Goal: Information Seeking & Learning: Learn about a topic

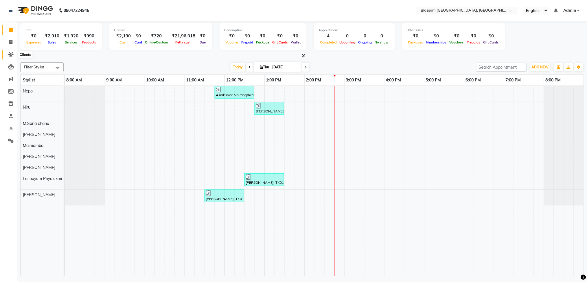
click at [10, 53] on icon at bounding box center [10, 54] width 5 height 4
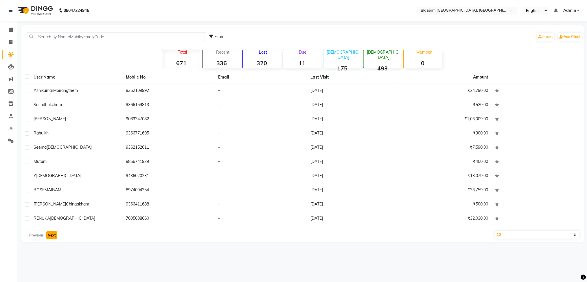
click at [50, 235] on button "Next" at bounding box center [51, 235] width 11 height 8
click at [55, 233] on button "Next" at bounding box center [51, 235] width 11 height 8
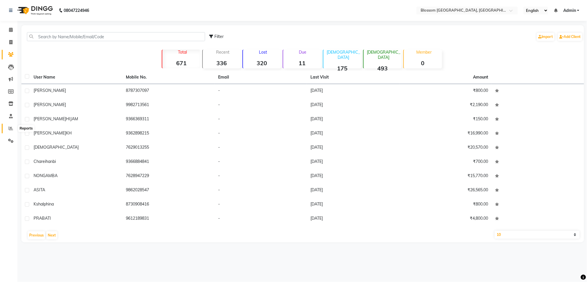
click at [11, 126] on icon at bounding box center [11, 128] width 4 height 4
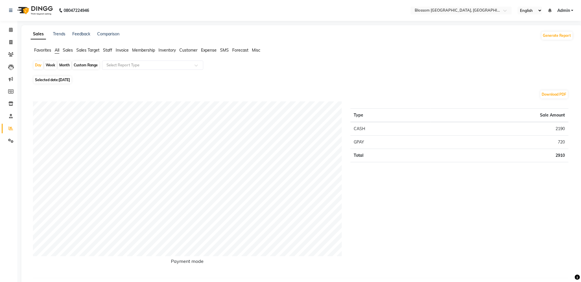
click at [119, 51] on span "Invoice" at bounding box center [122, 49] width 13 height 5
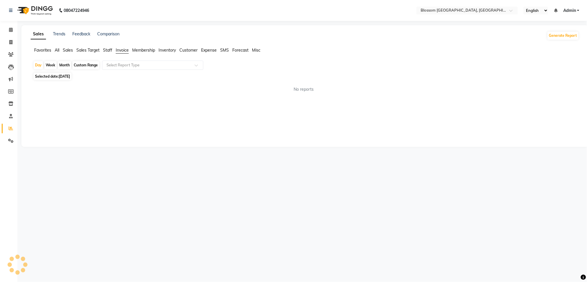
click at [68, 52] on li "Sales" at bounding box center [68, 50] width 10 height 6
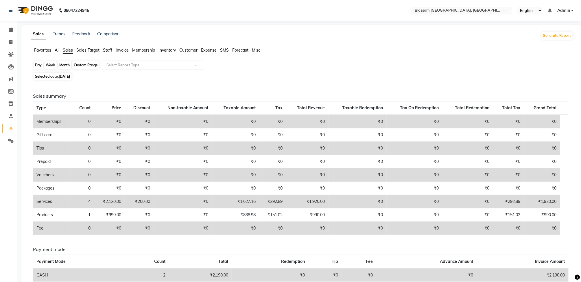
click at [39, 65] on div "Day" at bounding box center [39, 65] width 10 height 8
select select "9"
select select "2025"
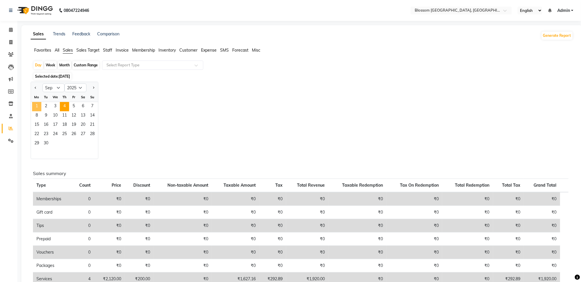
click at [38, 107] on span "1" at bounding box center [36, 106] width 9 height 9
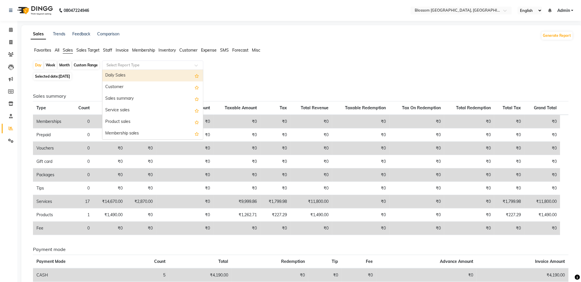
click at [117, 64] on input "text" at bounding box center [146, 65] width 83 height 6
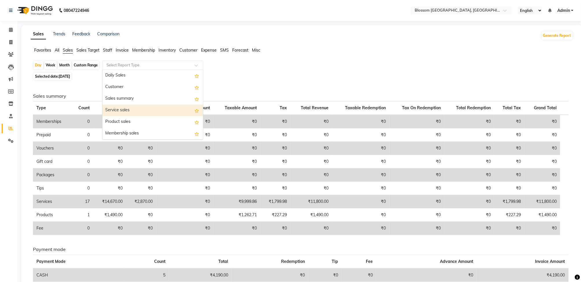
click at [124, 112] on div "Service sales" at bounding box center [152, 110] width 101 height 12
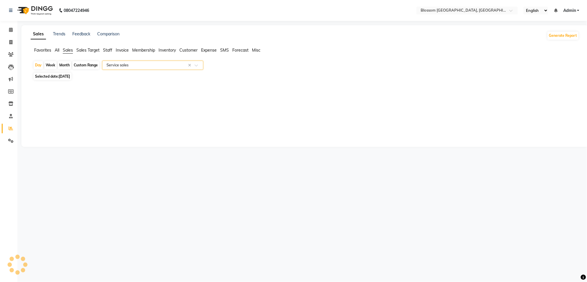
select select "full_report"
select select "csv"
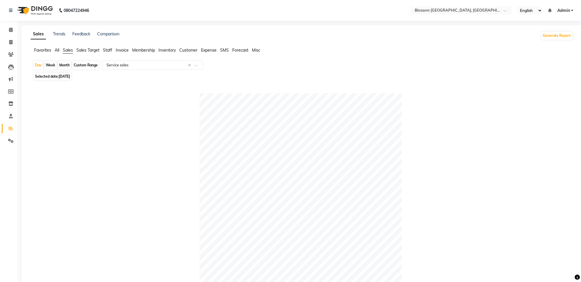
click at [82, 50] on span "Sales Target" at bounding box center [87, 49] width 23 height 5
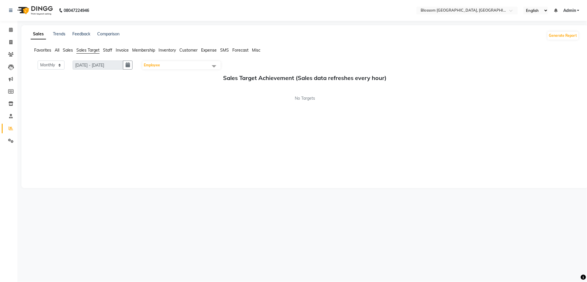
click at [67, 51] on span "Sales" at bounding box center [68, 49] width 10 height 5
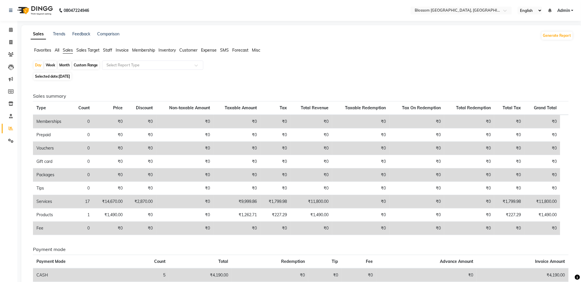
click at [122, 51] on span "Invoice" at bounding box center [122, 49] width 13 height 5
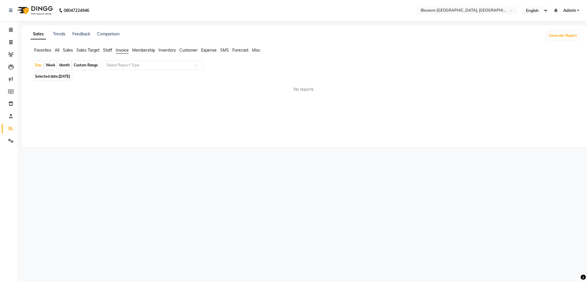
click at [56, 73] on span "Selected date: 01-09-2025" at bounding box center [53, 76] width 38 height 7
select select "9"
select select "2025"
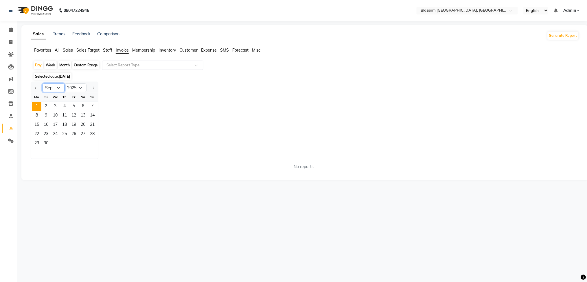
click at [57, 85] on select "Jan Feb Mar Apr May Jun [DATE] Aug Sep Oct Nov Dec" at bounding box center [54, 87] width 22 height 9
click at [75, 86] on select "2015 2016 2017 2018 2019 2020 2021 2022 2023 2024 2025 2026 2027 2028 2029 2030…" at bounding box center [76, 87] width 22 height 9
click at [35, 87] on span "Previous month" at bounding box center [36, 88] width 2 height 2
select select "8"
click at [71, 132] on span "22" at bounding box center [73, 134] width 9 height 9
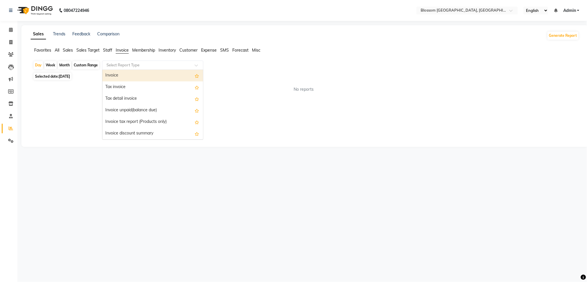
click at [114, 66] on input "text" at bounding box center [146, 65] width 83 height 6
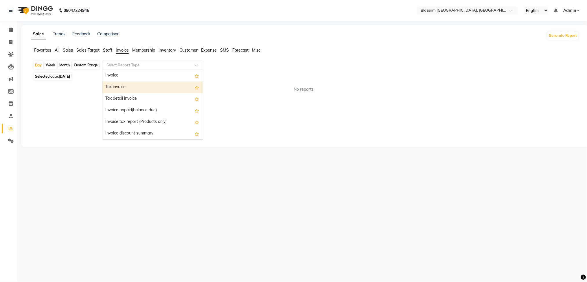
click at [117, 86] on div "Tax invoice" at bounding box center [152, 87] width 101 height 12
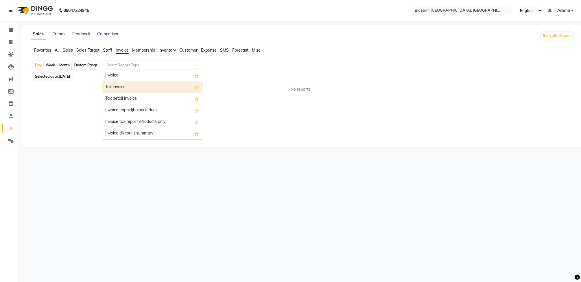
select select "full_report"
select select "csv"
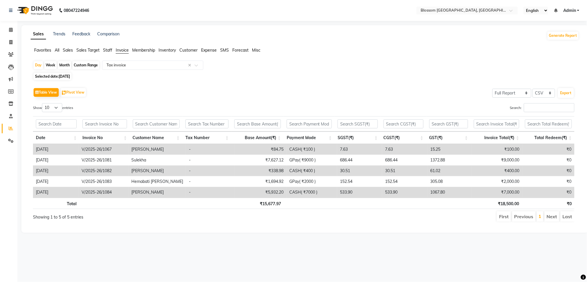
click at [218, 150] on td "-" at bounding box center [210, 149] width 49 height 11
click at [172, 151] on td "Manjita" at bounding box center [158, 149] width 58 height 11
click at [70, 48] on span "Sales" at bounding box center [68, 49] width 10 height 5
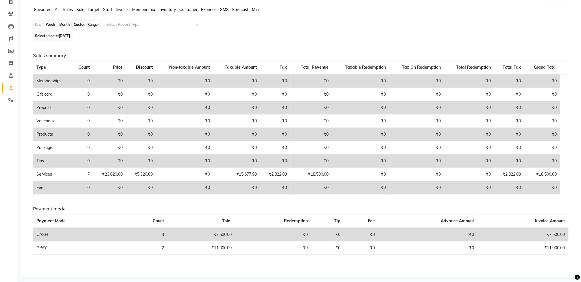
scroll to position [43, 0]
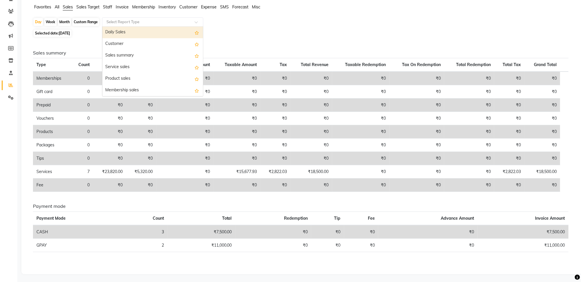
click at [131, 22] on input "text" at bounding box center [146, 22] width 83 height 6
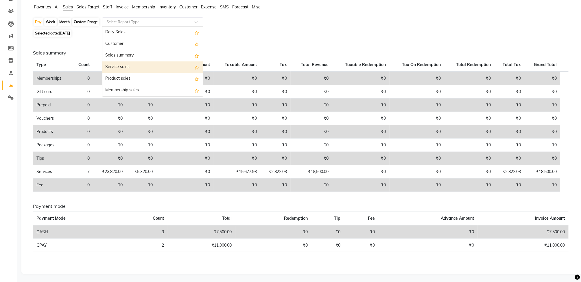
click at [130, 65] on div "Service sales" at bounding box center [152, 67] width 101 height 12
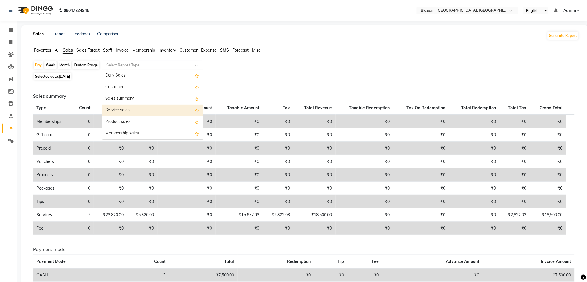
select select "full_report"
select select "csv"
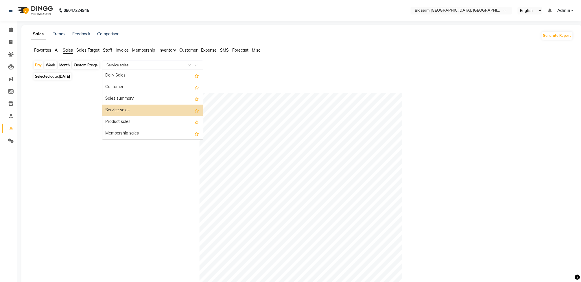
click at [133, 61] on div "Select Report Type × Service sales ×" at bounding box center [152, 64] width 101 height 9
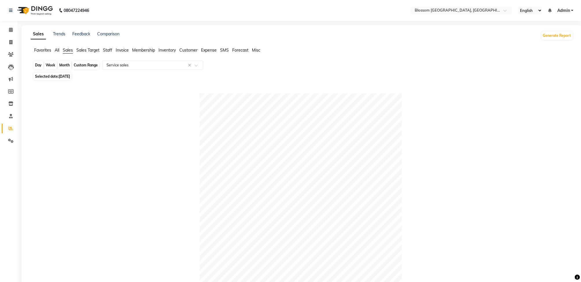
click at [38, 68] on div "Day" at bounding box center [39, 65] width 10 height 8
select select "8"
select select "2025"
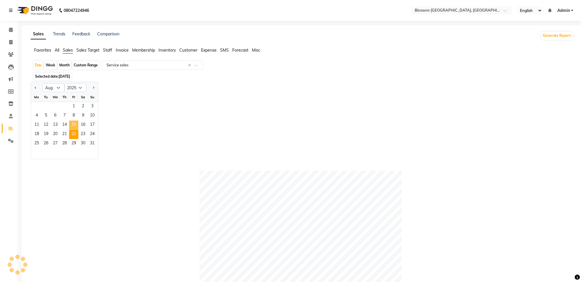
click at [72, 128] on span "15" at bounding box center [73, 124] width 9 height 9
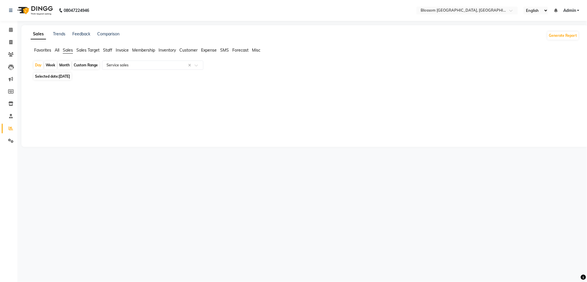
click at [123, 50] on span "Invoice" at bounding box center [122, 49] width 13 height 5
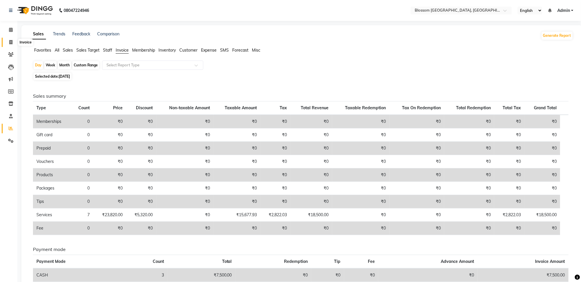
click at [13, 41] on span at bounding box center [11, 42] width 10 height 7
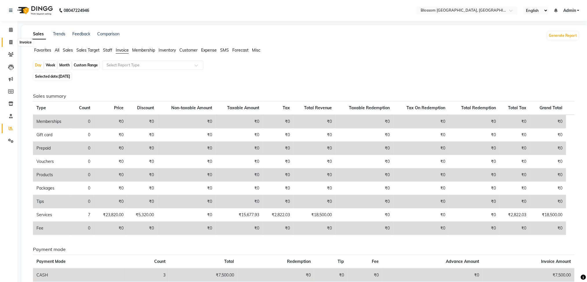
select select "service"
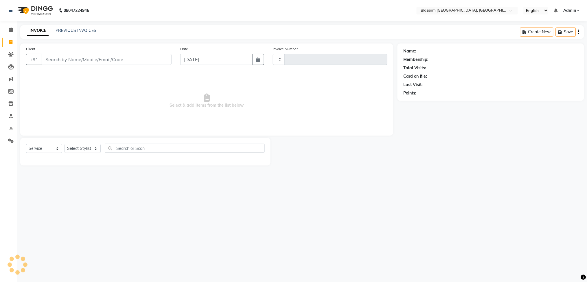
type input "1162"
select select "7465"
click at [122, 62] on input "Client" at bounding box center [107, 59] width 130 height 11
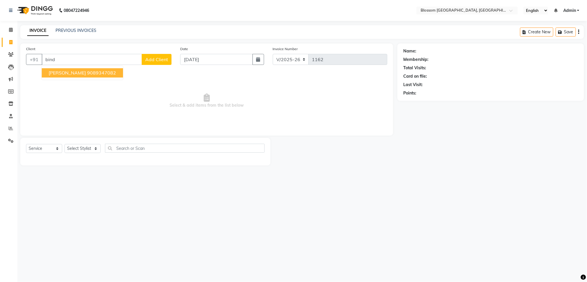
click at [98, 69] on button "Bindiya 9089347082" at bounding box center [82, 72] width 81 height 9
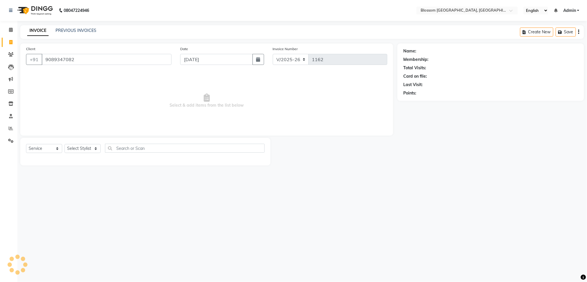
type input "9089347082"
click at [423, 48] on link "[PERSON_NAME]" at bounding box center [434, 51] width 32 height 6
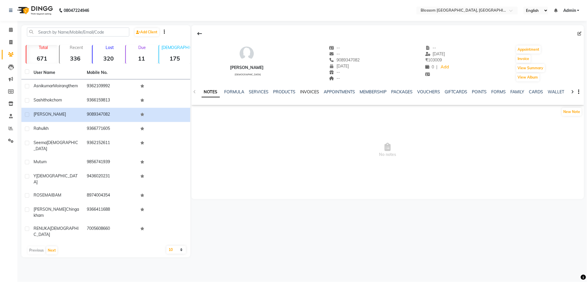
click at [308, 91] on link "INVOICES" at bounding box center [309, 91] width 19 height 5
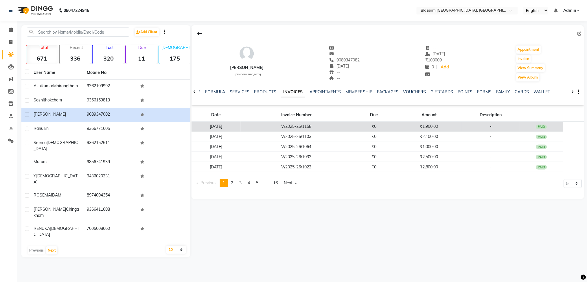
click at [331, 125] on td "V/2025-26/1158" at bounding box center [296, 127] width 111 height 10
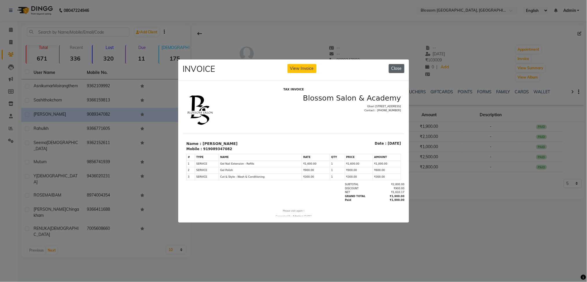
click at [395, 64] on button "Close" at bounding box center [397, 68] width 16 height 9
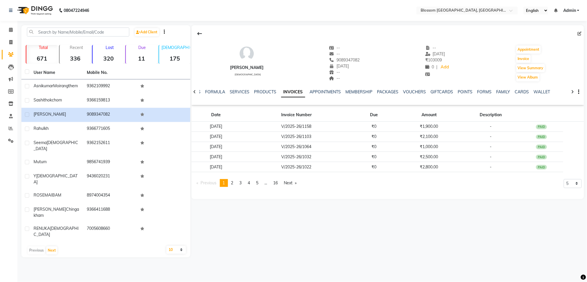
click at [455, 91] on ul "NOTES FORMULA SERVICES PRODUCTS INVOICES APPOINTMENTS MEMBERSHIP PACKAGES VOUCH…" at bounding box center [371, 92] width 367 height 6
click at [460, 90] on link "POINTS" at bounding box center [465, 91] width 15 height 5
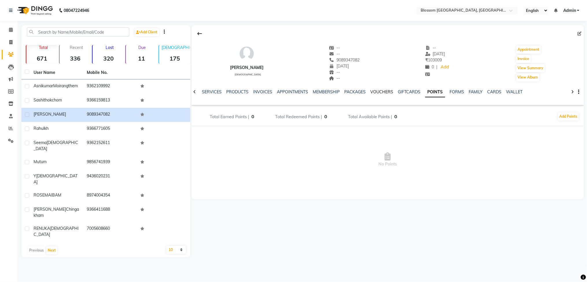
click at [376, 91] on link "VOUCHERS" at bounding box center [382, 91] width 23 height 5
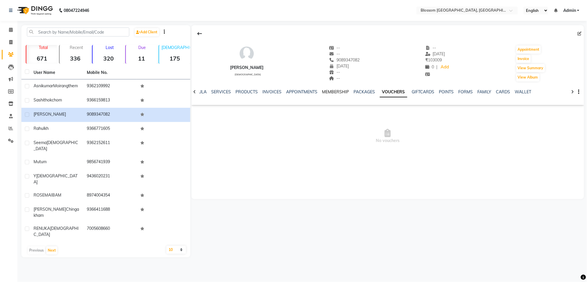
click at [337, 89] on link "MEMBERSHIP" at bounding box center [335, 91] width 27 height 5
click at [311, 92] on link "APPOINTMENTS" at bounding box center [311, 91] width 31 height 5
click at [281, 90] on link "INVOICES" at bounding box center [286, 91] width 19 height 5
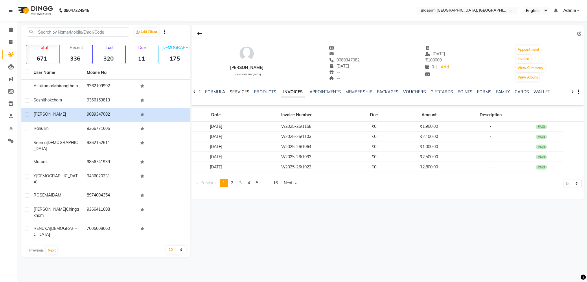
click at [243, 91] on link "SERVICES" at bounding box center [240, 91] width 20 height 5
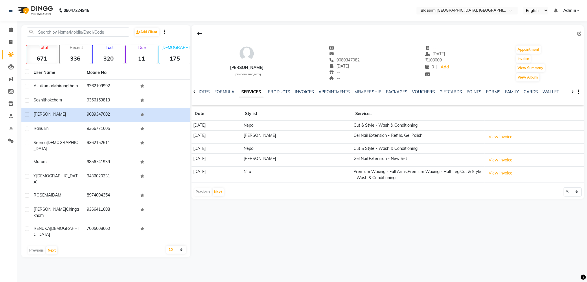
click at [205, 95] on div "NOTES" at bounding box center [203, 92] width 13 height 6
click at [192, 91] on div at bounding box center [195, 91] width 7 height 11
click at [192, 91] on div "NOTES FORMULA SERVICES PRODUCTS INVOICES APPOINTMENTS MEMBERSHIP PACKAGES VOUCH…" at bounding box center [388, 92] width 393 height 20
click at [524, 58] on button "Invoice" at bounding box center [524, 59] width 14 height 8
select select "service"
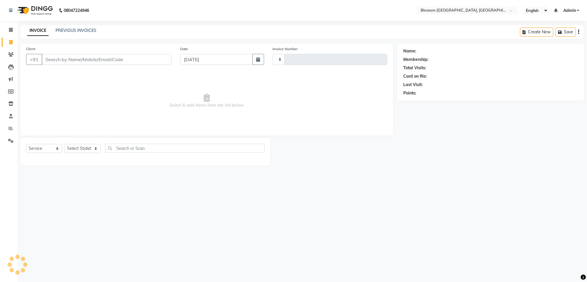
type input "1162"
select select "7465"
type input "9089347082"
click at [10, 128] on icon at bounding box center [11, 128] width 4 height 4
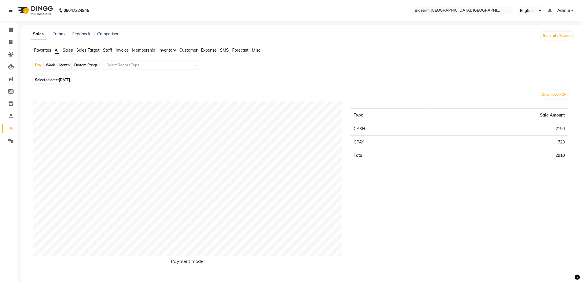
click at [69, 50] on span "Sales" at bounding box center [68, 49] width 10 height 5
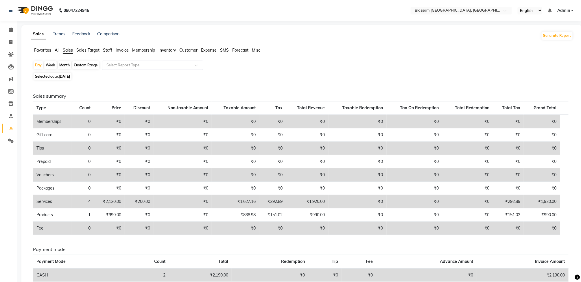
click at [58, 75] on span "Selected date: [DATE]" at bounding box center [53, 76] width 38 height 7
select select "9"
select select "2025"
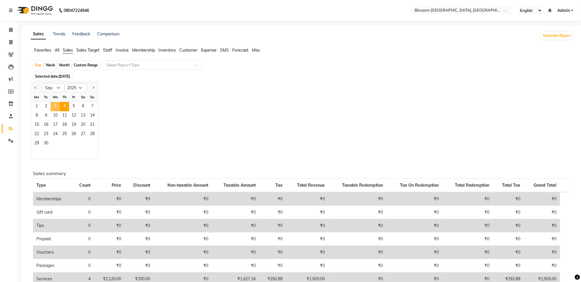
click at [54, 108] on span "3" at bounding box center [55, 106] width 9 height 9
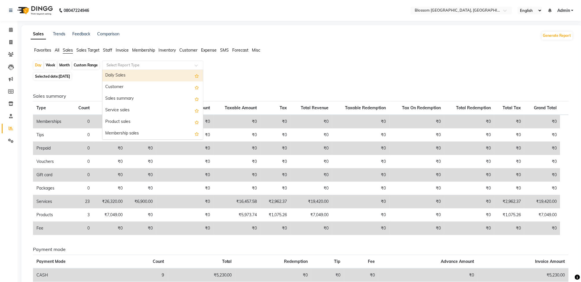
click at [109, 64] on input "text" at bounding box center [146, 65] width 83 height 6
click at [114, 78] on div "Daily Sales" at bounding box center [152, 76] width 101 height 12
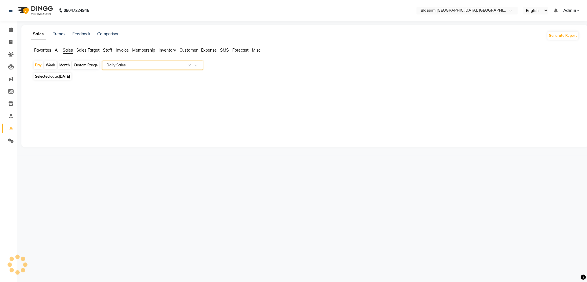
select select "full_report"
select select "csv"
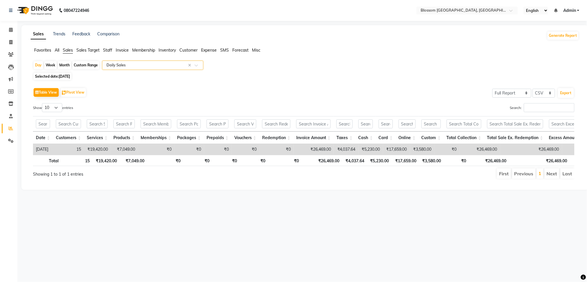
click at [356, 129] on th at bounding box center [345, 123] width 22 height 15
click at [533, 108] on input "Search:" at bounding box center [549, 107] width 51 height 9
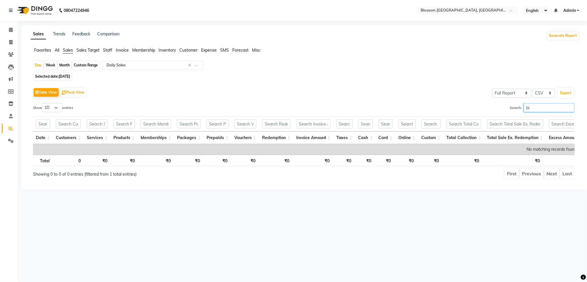
type input "bin"
click at [572, 107] on input "bin" at bounding box center [549, 107] width 51 height 9
click at [570, 108] on input "bin" at bounding box center [549, 107] width 51 height 9
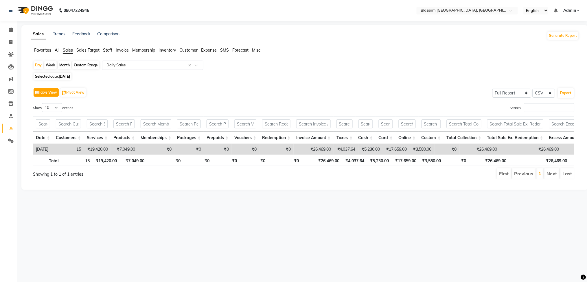
click at [56, 93] on button "Table View" at bounding box center [46, 92] width 25 height 9
click at [76, 90] on button "Pivot View" at bounding box center [72, 92] width 25 height 9
select select "full_report"
select select "csv"
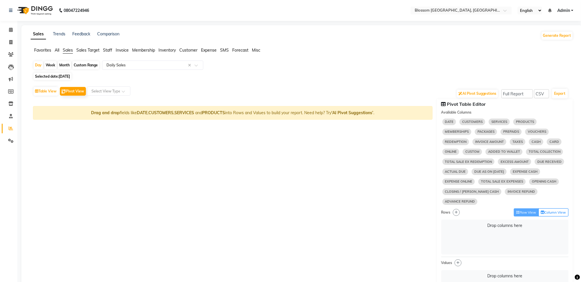
click at [450, 122] on span "DATE" at bounding box center [450, 121] width 14 height 6
click at [58, 50] on span "All" at bounding box center [57, 49] width 5 height 5
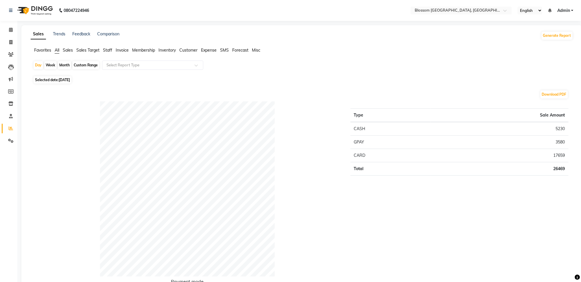
click at [109, 50] on span "Staff" at bounding box center [107, 49] width 9 height 5
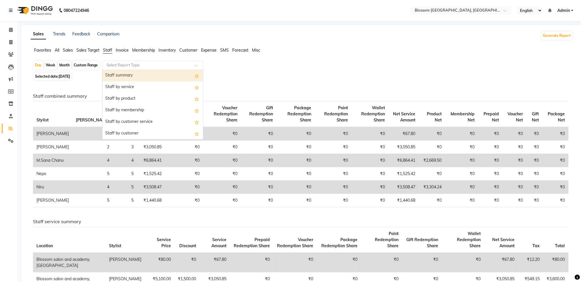
click at [123, 63] on input "text" at bounding box center [146, 65] width 83 height 6
click at [122, 83] on div "Staff by service" at bounding box center [152, 87] width 101 height 12
select select "full_report"
select select "csv"
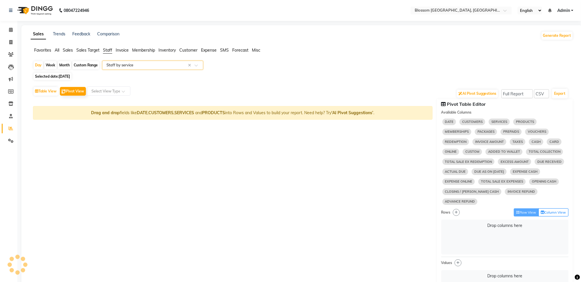
select select "full_report"
select select "csv"
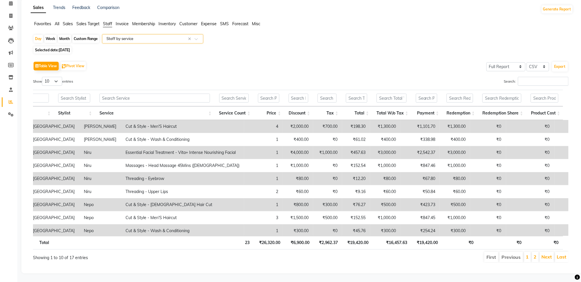
scroll to position [32, 0]
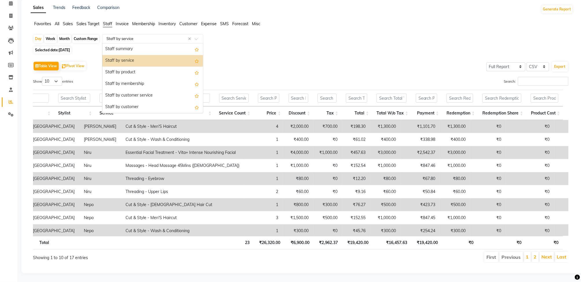
click at [184, 36] on input "text" at bounding box center [146, 39] width 83 height 6
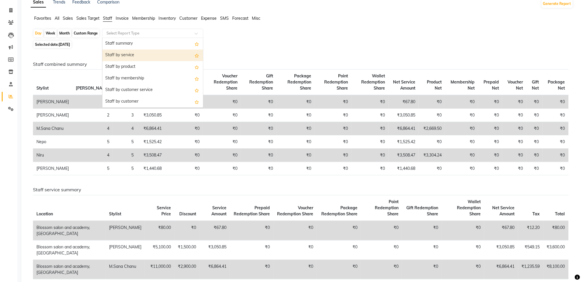
click at [181, 34] on input "text" at bounding box center [146, 33] width 83 height 6
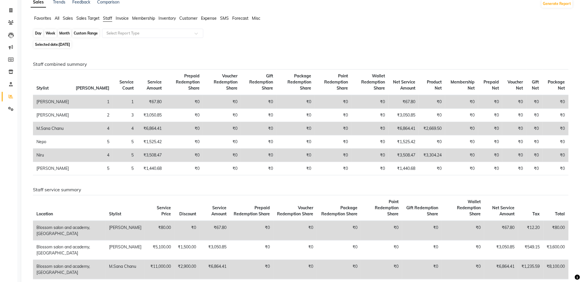
click at [38, 34] on div "Day" at bounding box center [39, 33] width 10 height 8
select select "9"
select select "2025"
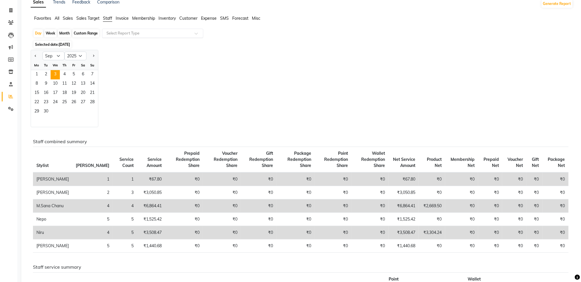
click at [141, 32] on input "text" at bounding box center [146, 33] width 83 height 6
click at [73, 18] on span "Sales" at bounding box center [68, 18] width 10 height 5
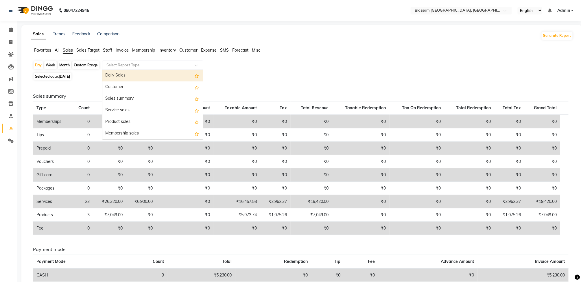
click at [122, 64] on input "text" at bounding box center [146, 65] width 83 height 6
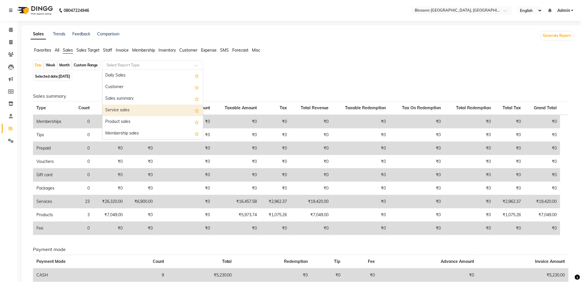
click at [127, 108] on div "Service sales" at bounding box center [152, 110] width 101 height 12
select select "full_report"
select select "csv"
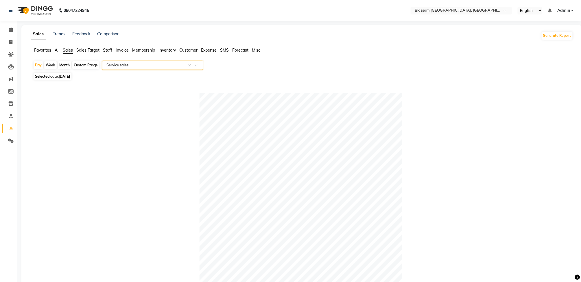
click at [137, 61] on div "Select Report Type × Service sales ×" at bounding box center [152, 64] width 101 height 9
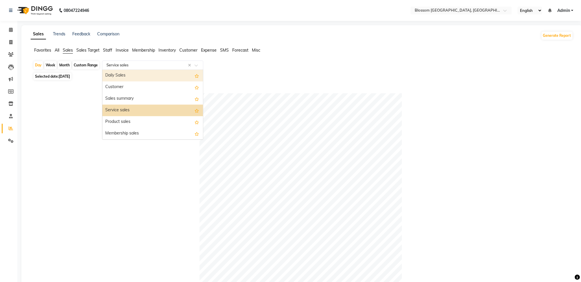
click at [132, 75] on div "Daily Sales" at bounding box center [152, 76] width 101 height 12
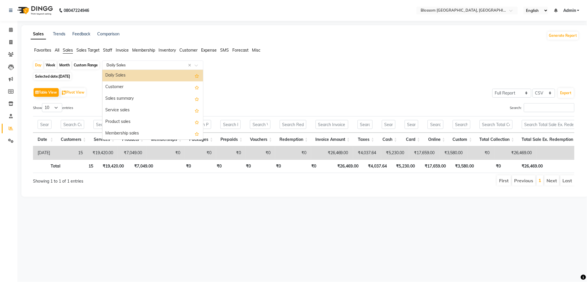
click at [116, 66] on input "text" at bounding box center [146, 65] width 83 height 6
click at [116, 85] on div "Customer" at bounding box center [152, 87] width 101 height 12
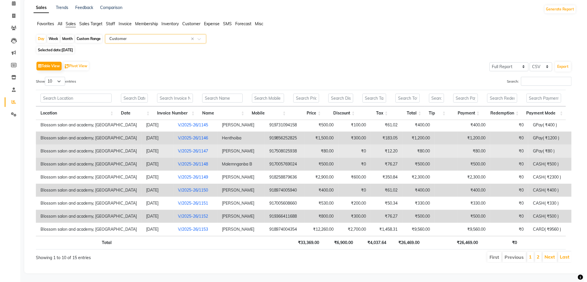
scroll to position [32, 0]
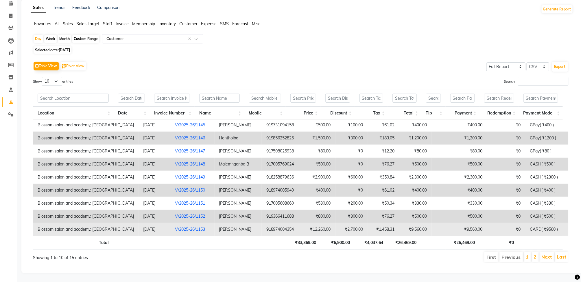
click at [238, 224] on td "[PERSON_NAME]" at bounding box center [238, 229] width 47 height 13
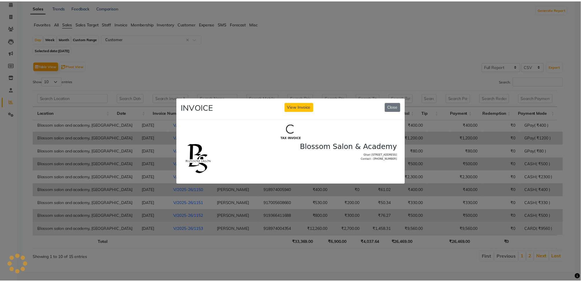
scroll to position [0, 0]
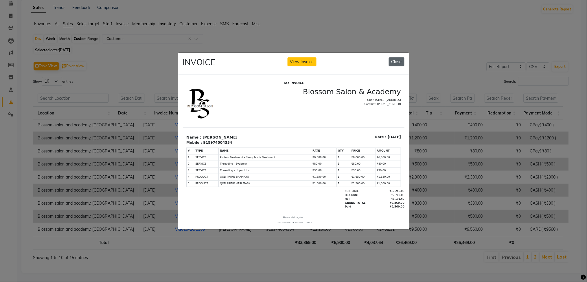
click at [394, 60] on button "Close" at bounding box center [397, 61] width 16 height 9
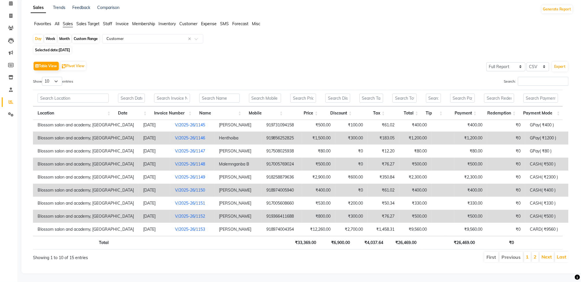
click at [566, 254] on li "Last" at bounding box center [562, 257] width 14 height 10
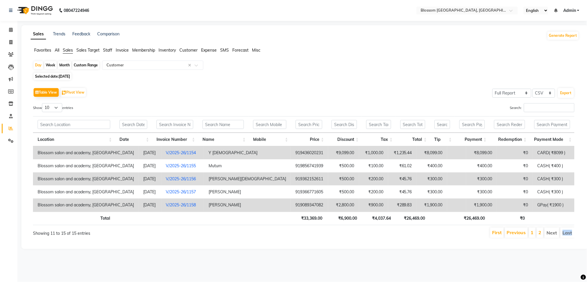
click at [566, 249] on div "Sales Trends Feedback Comparison Generate Report Favorites All Sales Sales Targ…" at bounding box center [304, 136] width 567 height 223
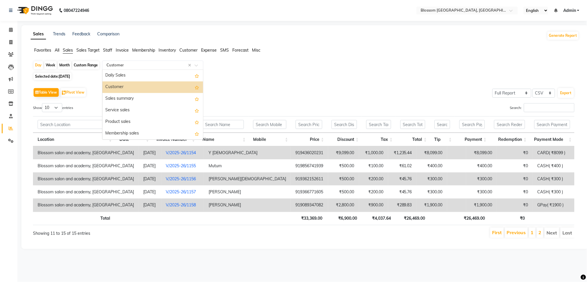
click at [181, 63] on input "text" at bounding box center [146, 65] width 83 height 6
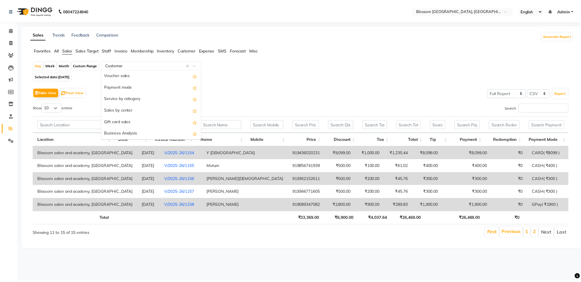
scroll to position [108, 0]
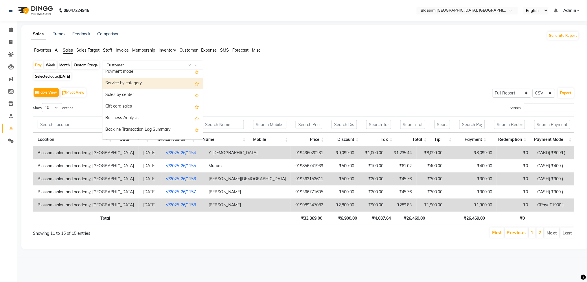
click at [148, 83] on div "Service by category" at bounding box center [152, 84] width 101 height 12
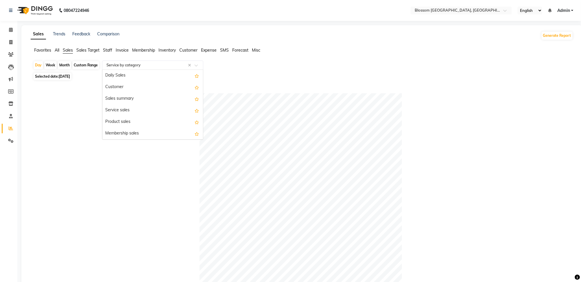
scroll to position [116, 0]
click at [154, 61] on div "Select Report Type × Service by category ×" at bounding box center [152, 64] width 101 height 9
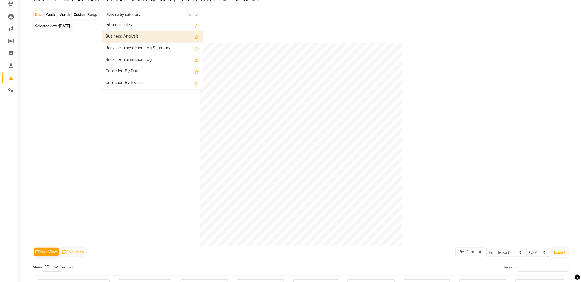
scroll to position [37, 0]
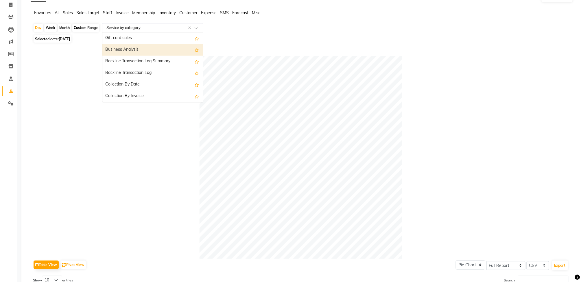
click at [170, 47] on div "Business Analysis" at bounding box center [152, 50] width 101 height 12
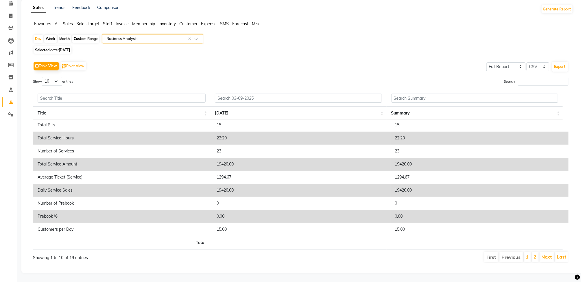
scroll to position [0, 4]
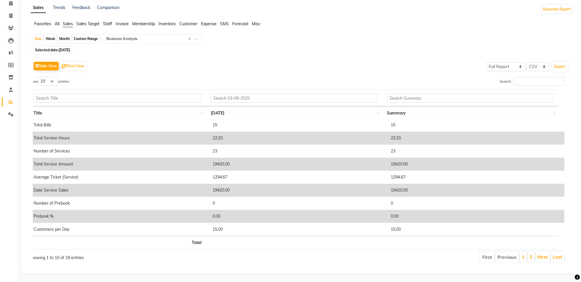
click at [90, 35] on div "Custom Range" at bounding box center [85, 39] width 27 height 8
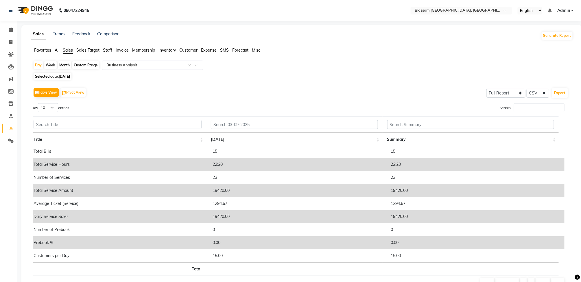
select select "9"
select select "2025"
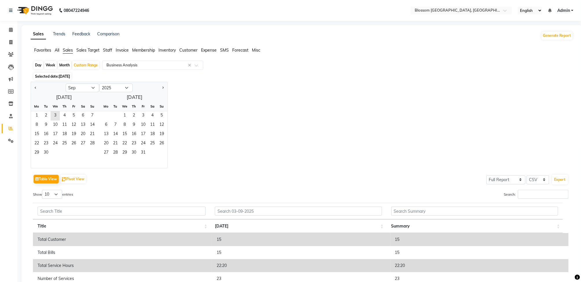
click at [63, 65] on div "Month" at bounding box center [64, 65] width 13 height 8
select select "9"
select select "2025"
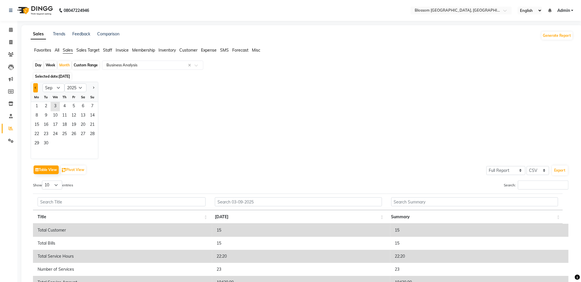
click at [36, 87] on span "Previous month" at bounding box center [36, 88] width 2 height 2
select select "8"
click at [73, 105] on span "1" at bounding box center [73, 106] width 9 height 9
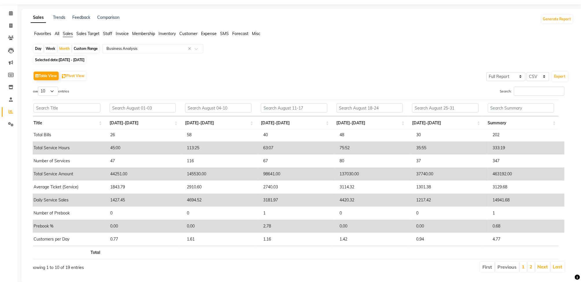
scroll to position [32, 0]
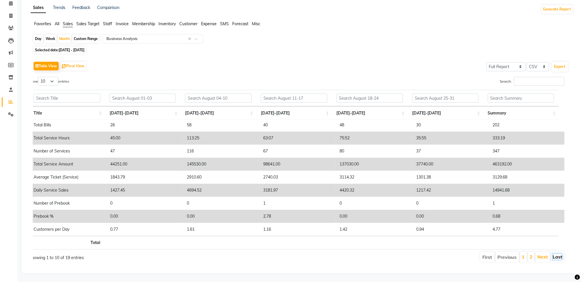
click at [555, 254] on link "Last" at bounding box center [558, 257] width 10 height 6
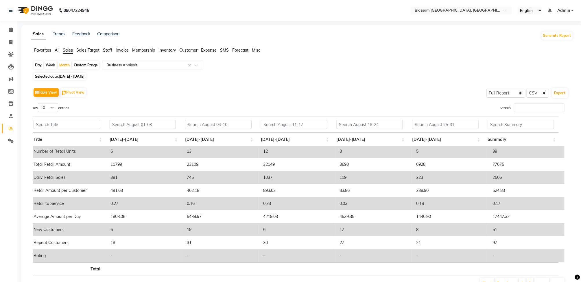
scroll to position [0, 0]
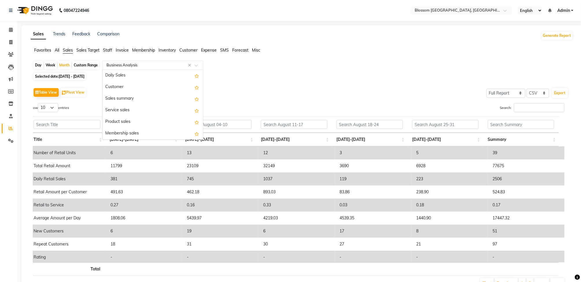
click at [197, 64] on div at bounding box center [152, 65] width 101 height 6
click at [183, 101] on div "Sales summary" at bounding box center [152, 99] width 101 height 12
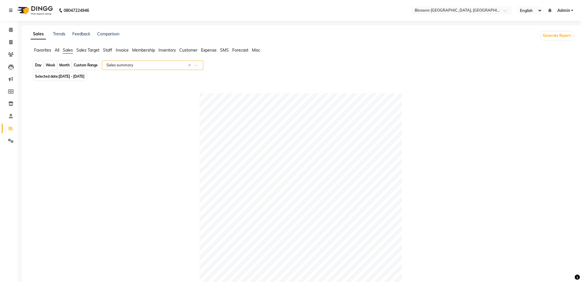
click at [61, 64] on div "Month" at bounding box center [64, 65] width 13 height 8
select select "8"
select select "2025"
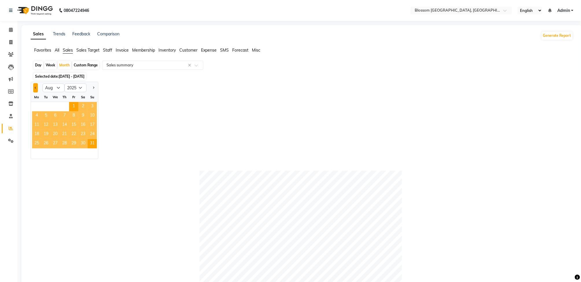
click at [35, 85] on button "Previous month" at bounding box center [35, 87] width 5 height 9
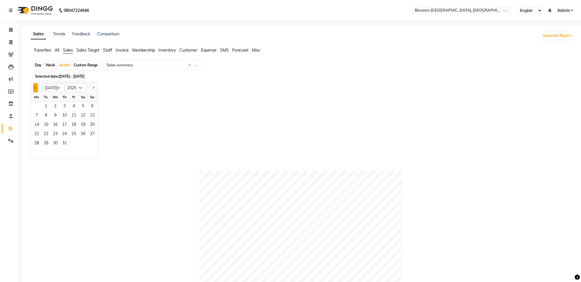
click at [34, 86] on button "Previous month" at bounding box center [35, 87] width 5 height 9
select select "4"
click at [44, 104] on span "1" at bounding box center [45, 106] width 9 height 9
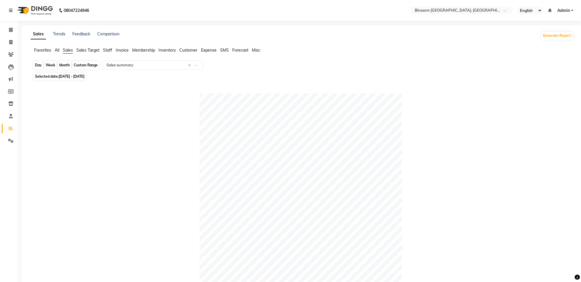
click at [67, 65] on div "Month" at bounding box center [64, 65] width 13 height 8
select select "4"
select select "2025"
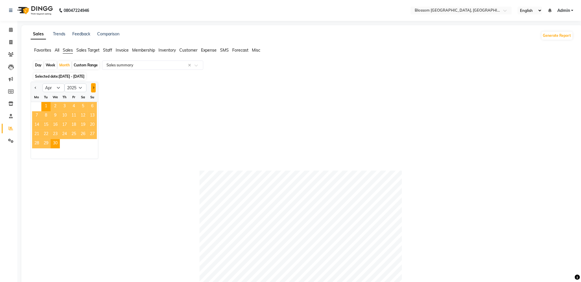
click at [93, 87] on span "Next month" at bounding box center [93, 88] width 2 height 2
select select "5"
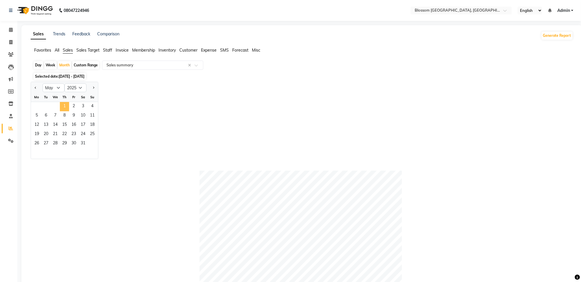
click at [66, 106] on span "1" at bounding box center [64, 106] width 9 height 9
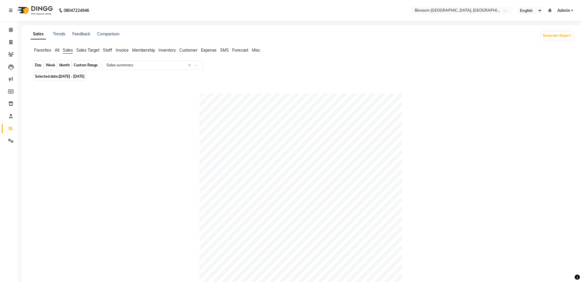
click at [67, 67] on div "Month" at bounding box center [64, 65] width 13 height 8
select select "5"
select select "2025"
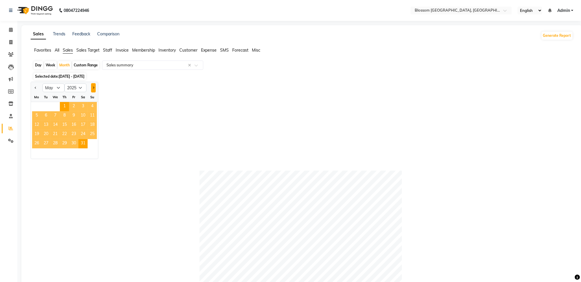
click at [93, 85] on button "Next month" at bounding box center [93, 87] width 5 height 9
select select "6"
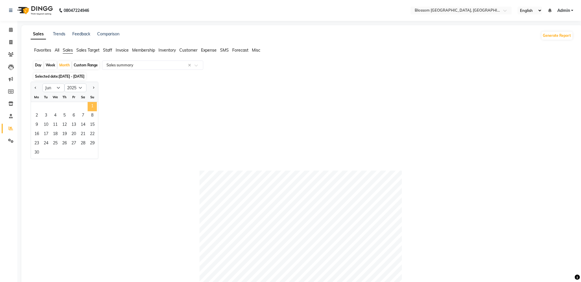
click at [95, 105] on span "1" at bounding box center [92, 106] width 9 height 9
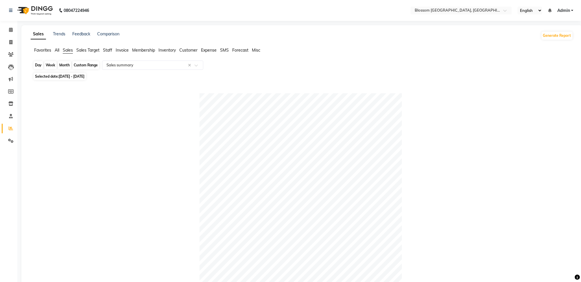
click at [63, 65] on div "Month" at bounding box center [64, 65] width 13 height 8
select select "6"
select select "2025"
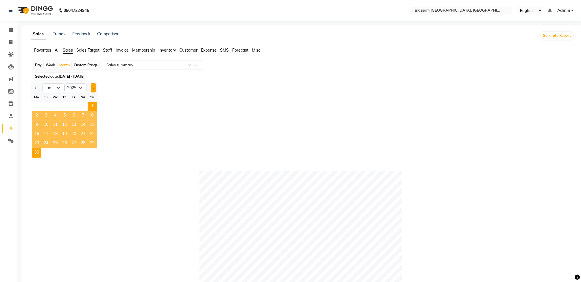
click at [91, 86] on button "Next month" at bounding box center [93, 87] width 5 height 9
select select "7"
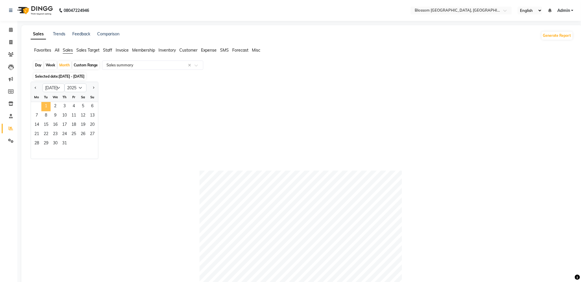
click at [45, 105] on span "1" at bounding box center [45, 106] width 9 height 9
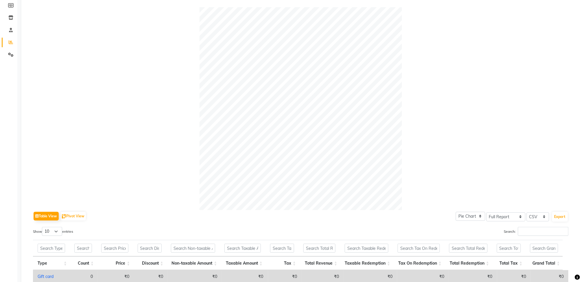
scroll to position [49, 0]
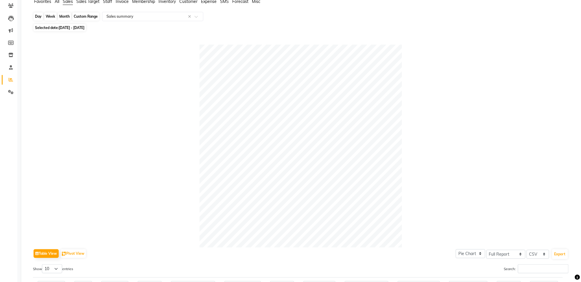
click at [70, 18] on div "Month" at bounding box center [64, 16] width 13 height 8
select select "7"
select select "2025"
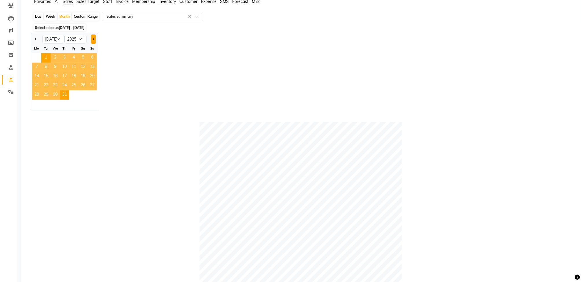
click at [94, 41] on button "Next month" at bounding box center [93, 38] width 5 height 9
select select "8"
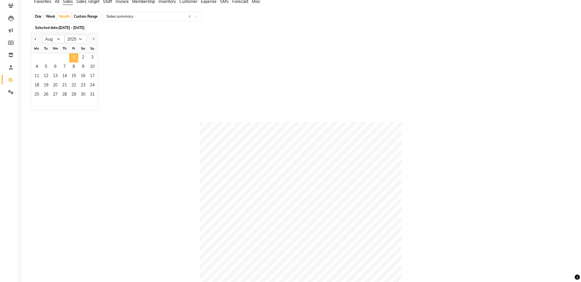
click at [76, 57] on span "1" at bounding box center [73, 57] width 9 height 9
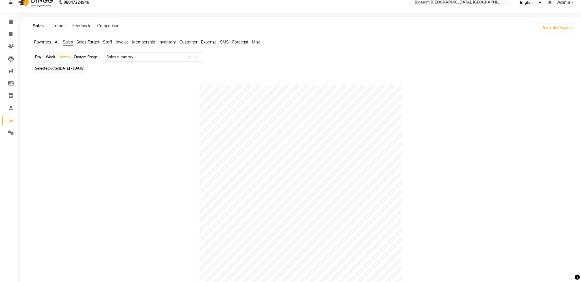
scroll to position [0, 0]
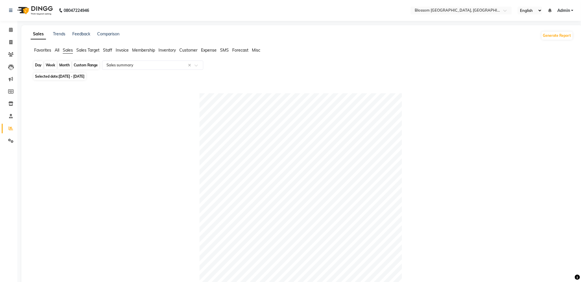
click at [66, 65] on div "Month" at bounding box center [64, 65] width 13 height 8
select select "8"
select select "2025"
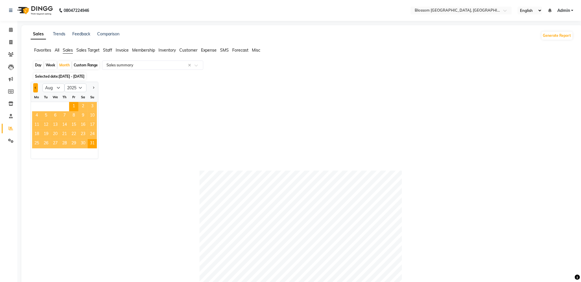
click at [36, 89] on button "Previous month" at bounding box center [35, 87] width 5 height 9
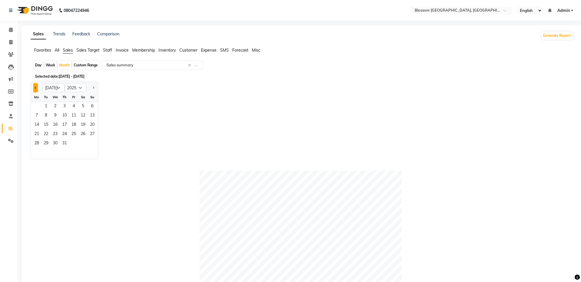
click at [36, 89] on button "Previous month" at bounding box center [35, 87] width 5 height 9
select select "3"
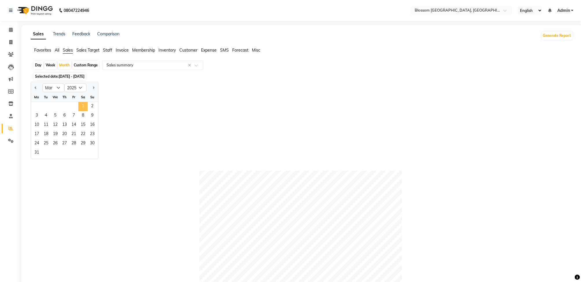
click at [81, 104] on span "1" at bounding box center [82, 106] width 9 height 9
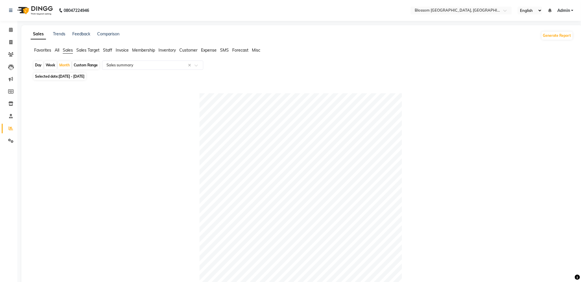
click at [75, 65] on div "Custom Range" at bounding box center [85, 65] width 27 height 8
select select "3"
select select "2025"
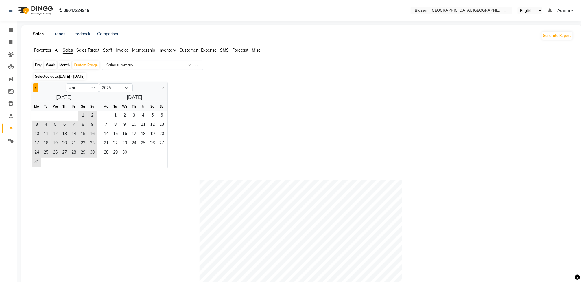
click at [36, 88] on span "Previous month" at bounding box center [36, 88] width 2 height 2
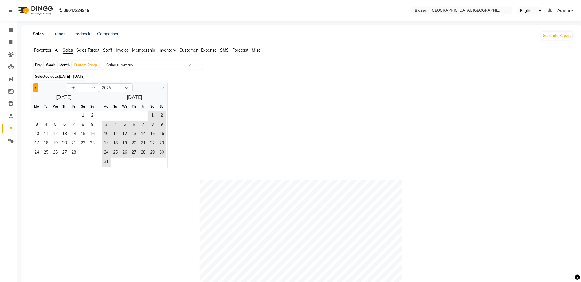
click at [36, 88] on span "Previous month" at bounding box center [36, 88] width 2 height 2
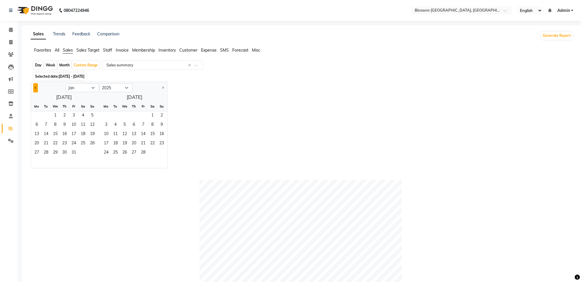
click at [36, 88] on span "Previous month" at bounding box center [36, 88] width 2 height 2
select select "12"
select select "2024"
click at [91, 86] on select "Jan Feb Mar Apr May Jun [DATE] Aug Sep Oct Nov Dec" at bounding box center [83, 87] width 34 height 9
select select "3"
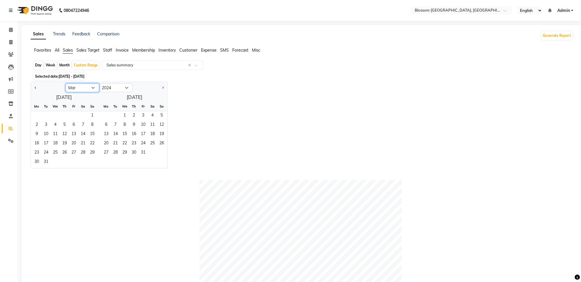
click at [66, 83] on select "Jan Feb Mar Apr May Jun [DATE] Aug Sep Oct Nov Dec" at bounding box center [83, 87] width 34 height 9
click at [125, 86] on select "2014 2015 2016 2017 2018 2019 2020 2021 2022 2023 2024 2025 2026 2027 2028 2029…" at bounding box center [116, 87] width 34 height 9
click at [99, 83] on select "2014 2015 2016 2017 2018 2019 2020 2021 2022 2023 2024 2025 2026 2027 2028 2029…" at bounding box center [116, 87] width 34 height 9
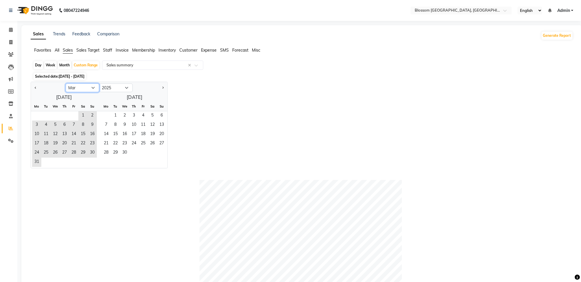
click at [93, 83] on select "Jan Feb Mar Apr May Jun [DATE] Aug Sep Oct Nov Dec" at bounding box center [83, 87] width 34 height 9
click at [66, 83] on select "Jan Feb Mar Apr May Jun [DATE] Aug Sep Oct Nov Dec" at bounding box center [83, 87] width 34 height 9
click at [109, 86] on select "2015 2016 2017 2018 2019 2020 2021 2022 2023 2024 2025 2026 2027 2028 2029 2030…" at bounding box center [116, 87] width 34 height 9
select select "2024"
click at [99, 83] on select "2015 2016 2017 2018 2019 2020 2021 2022 2023 2024 2025 2026 2027 2028 2029 2030…" at bounding box center [116, 87] width 34 height 9
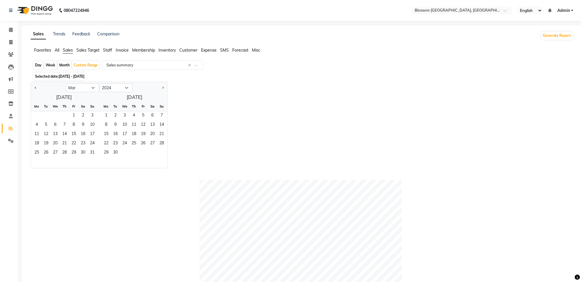
click at [67, 65] on div "Month" at bounding box center [64, 65] width 13 height 8
select select "3"
select select "2025"
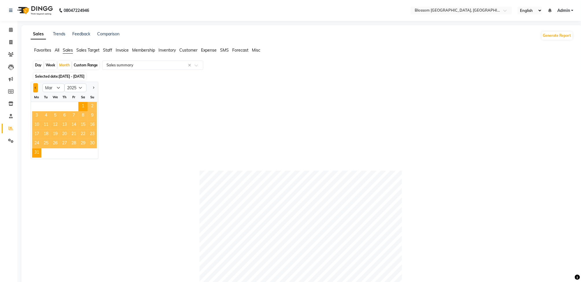
click at [36, 85] on button "Previous month" at bounding box center [35, 87] width 5 height 9
select select "2"
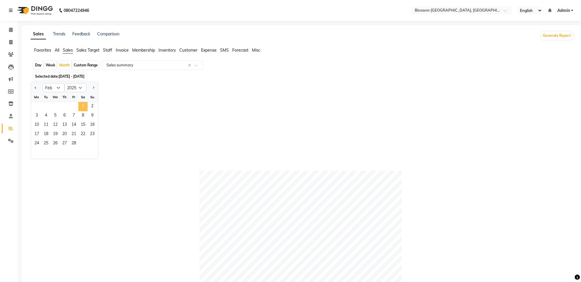
click at [80, 104] on span "1" at bounding box center [82, 106] width 9 height 9
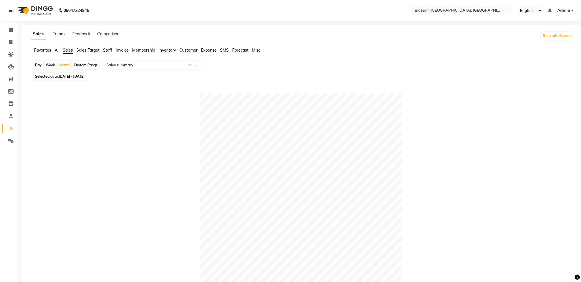
click at [62, 76] on span "[DATE] - [DATE]" at bounding box center [72, 76] width 26 height 4
select select "2"
select select "2025"
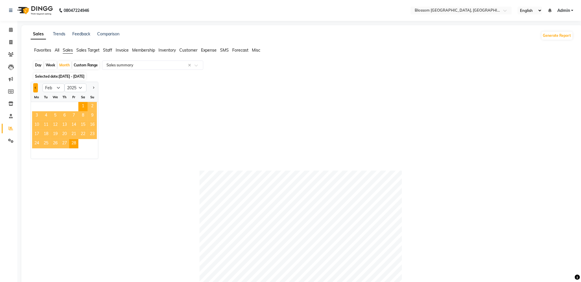
click at [34, 87] on button "Previous month" at bounding box center [35, 87] width 5 height 9
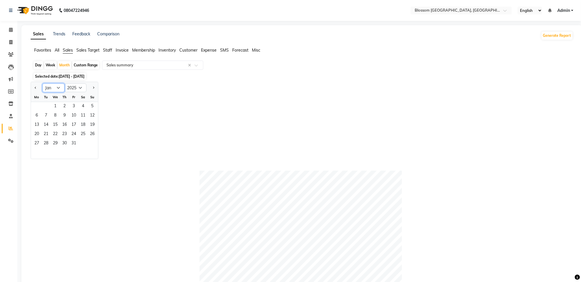
click at [55, 87] on select "Jan Feb Mar Apr May Jun [DATE] Aug Sep Oct Nov Dec" at bounding box center [54, 87] width 22 height 9
click at [35, 87] on span "Previous month" at bounding box center [36, 88] width 2 height 2
select select "12"
select select "2024"
click at [92, 85] on button "Next month" at bounding box center [93, 87] width 5 height 9
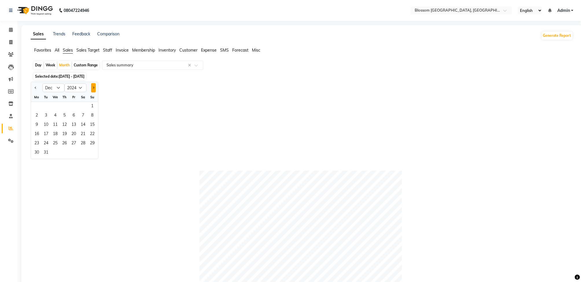
select select "1"
select select "2025"
click at [55, 104] on span "1" at bounding box center [55, 106] width 9 height 9
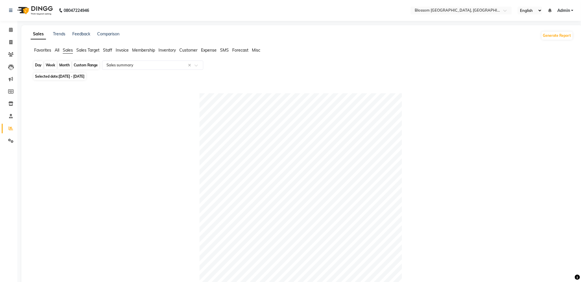
click at [67, 66] on div "Month" at bounding box center [64, 65] width 13 height 8
select select "2025"
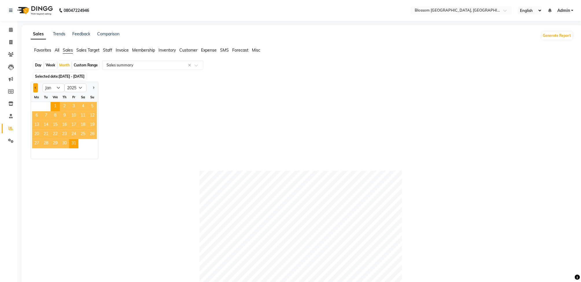
click at [35, 83] on button "Previous month" at bounding box center [35, 87] width 5 height 9
select select "12"
select select "2024"
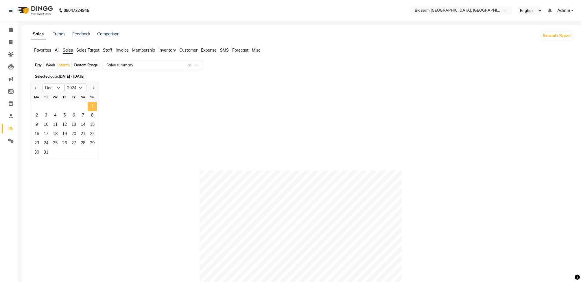
click at [91, 103] on span "1" at bounding box center [92, 106] width 9 height 9
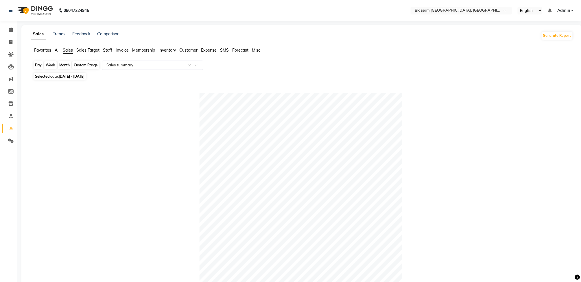
click at [67, 64] on div "Month" at bounding box center [64, 65] width 13 height 8
select select "12"
select select "2024"
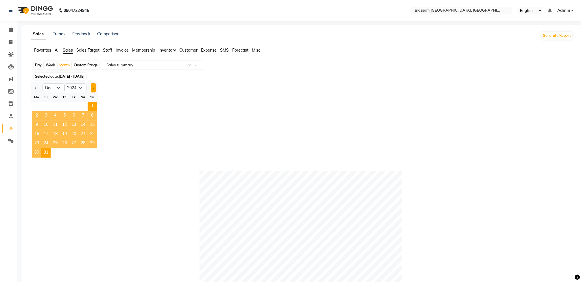
click at [94, 90] on button "Next month" at bounding box center [93, 87] width 5 height 9
select select "1"
select select "2025"
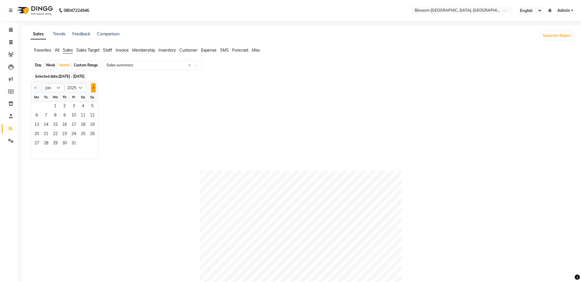
click at [94, 90] on button "Next month" at bounding box center [93, 87] width 5 height 9
select select "2"
click at [80, 109] on span "1" at bounding box center [82, 106] width 9 height 9
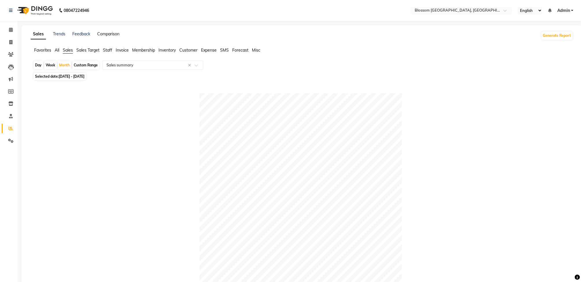
click at [104, 33] on link "Comparison" at bounding box center [108, 33] width 22 height 5
select select "single_date"
select select "single_date_dash"
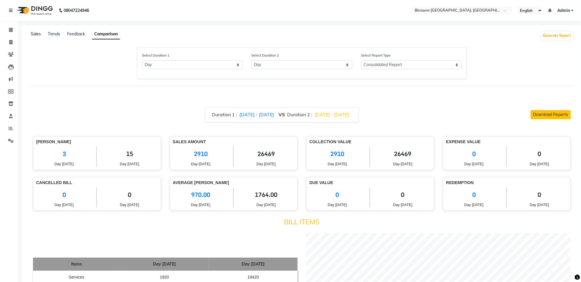
click at [34, 34] on link "Sales" at bounding box center [36, 33] width 10 height 5
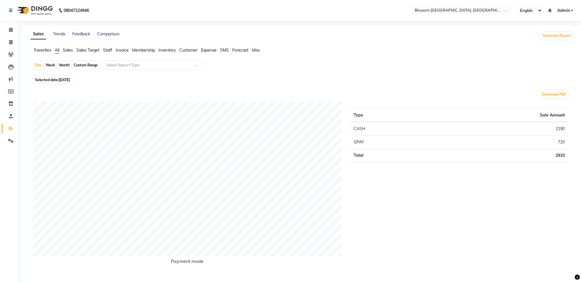
click at [65, 64] on div "Month" at bounding box center [64, 65] width 13 height 8
select select "9"
select select "2025"
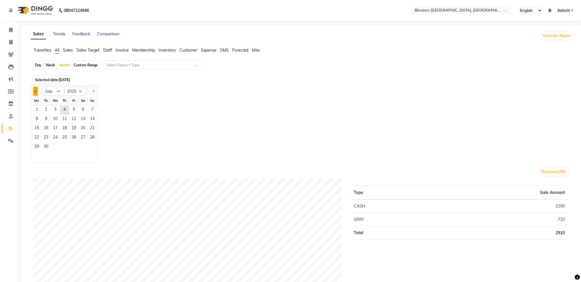
click at [33, 88] on button "Previous month" at bounding box center [35, 91] width 5 height 9
select select "5"
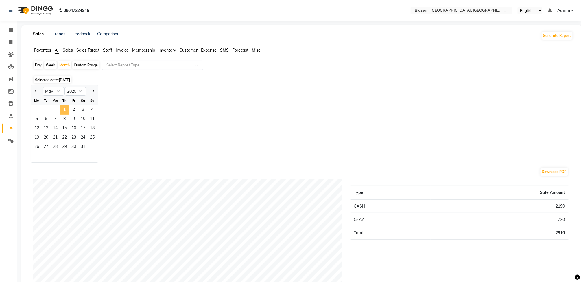
click at [66, 108] on span "1" at bounding box center [64, 109] width 9 height 9
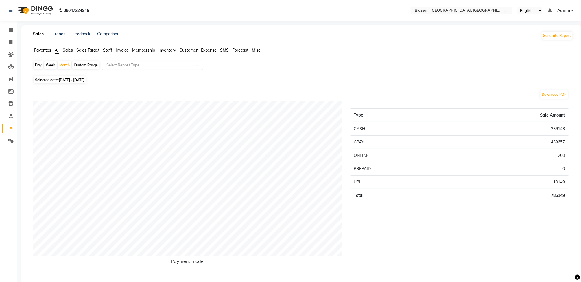
click at [79, 50] on span "Sales Target" at bounding box center [87, 49] width 23 height 5
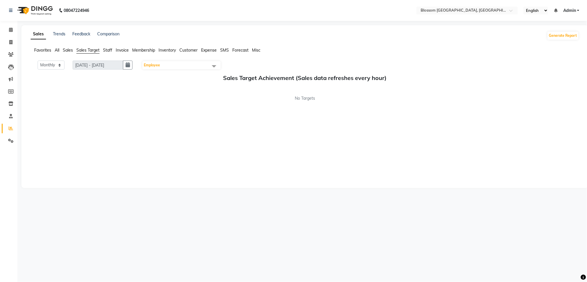
click at [116, 50] on span "Invoice" at bounding box center [122, 49] width 13 height 5
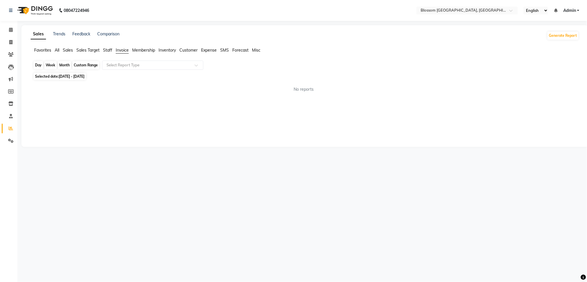
click at [67, 67] on div "Month" at bounding box center [64, 65] width 13 height 8
select select "5"
select select "2025"
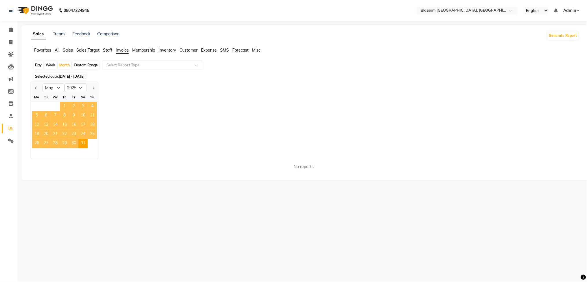
click at [61, 105] on span "1" at bounding box center [64, 106] width 9 height 9
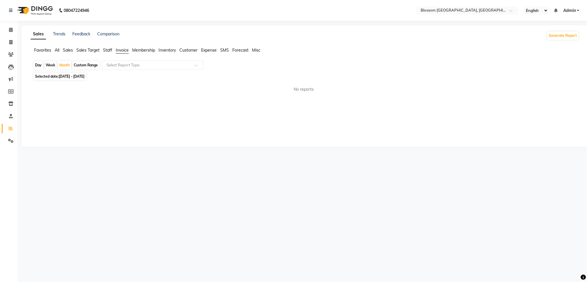
click at [76, 78] on span "[DATE] - [DATE]" at bounding box center [72, 76] width 26 height 4
select select "5"
select select "2025"
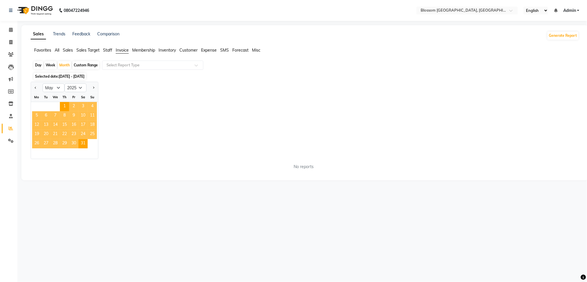
click at [90, 86] on div at bounding box center [93, 87] width 12 height 9
click at [92, 86] on button "Next month" at bounding box center [93, 87] width 5 height 9
select select "6"
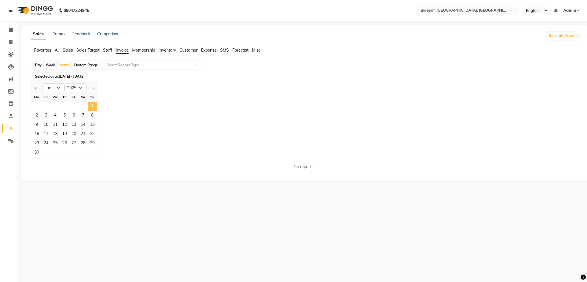
click at [90, 104] on span "1" at bounding box center [92, 106] width 9 height 9
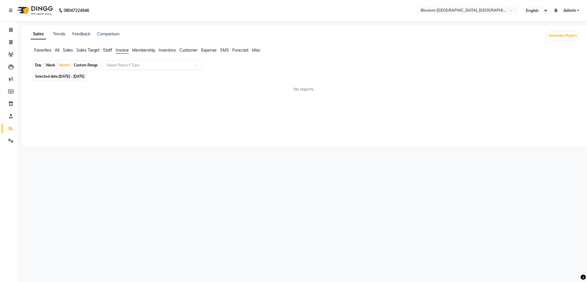
click at [128, 65] on input "text" at bounding box center [146, 65] width 83 height 6
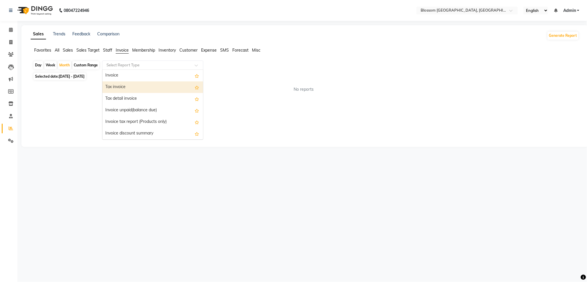
click at [127, 82] on div "Tax invoice" at bounding box center [152, 87] width 101 height 12
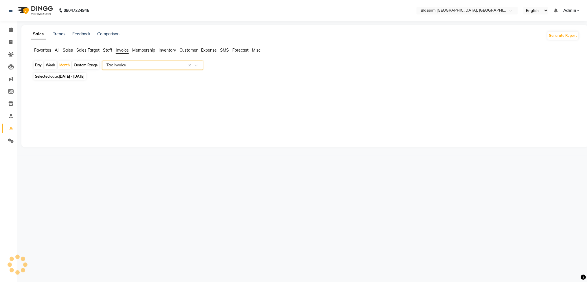
select select "full_report"
select select "csv"
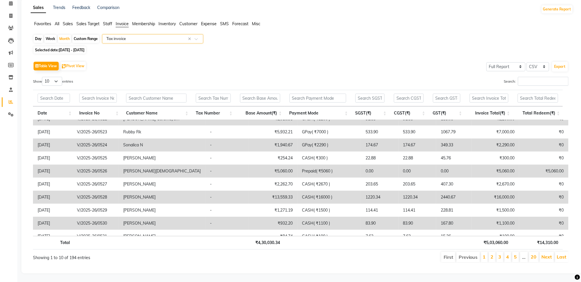
scroll to position [14, 0]
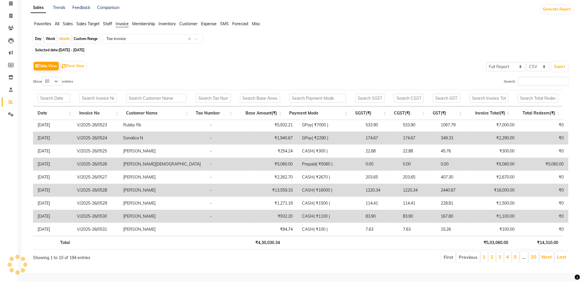
click at [222, 131] on td "-" at bounding box center [226, 137] width 43 height 13
click at [221, 131] on td "-" at bounding box center [226, 137] width 43 height 13
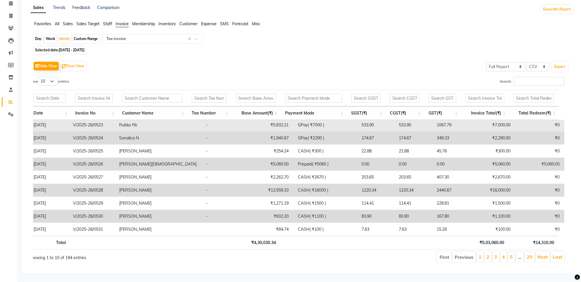
click at [441, 119] on td "1067.79" at bounding box center [450, 124] width 36 height 13
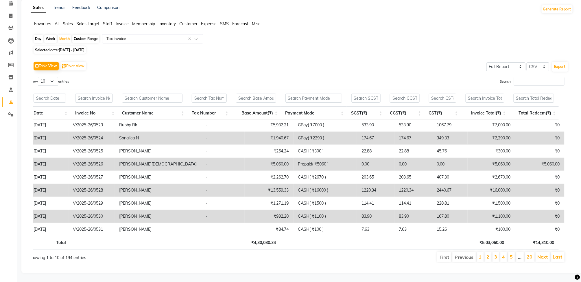
click at [192, 21] on span "Customer" at bounding box center [188, 23] width 18 height 5
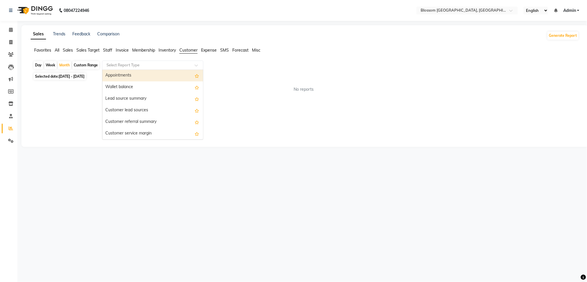
click at [162, 62] on input "text" at bounding box center [146, 65] width 83 height 6
click at [161, 74] on div "Appointments" at bounding box center [152, 76] width 101 height 12
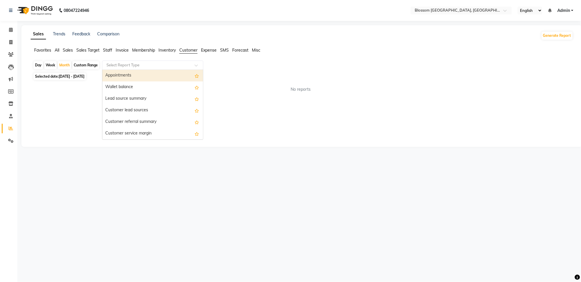
select select "full_report"
select select "csv"
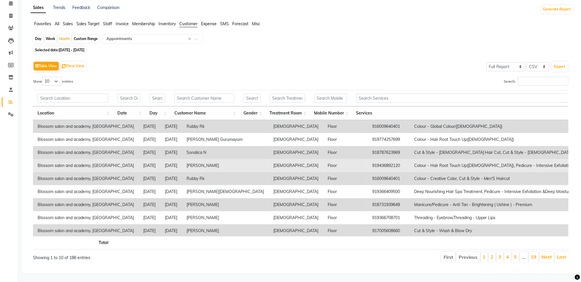
click at [195, 159] on td "[PERSON_NAME]" at bounding box center [225, 165] width 87 height 13
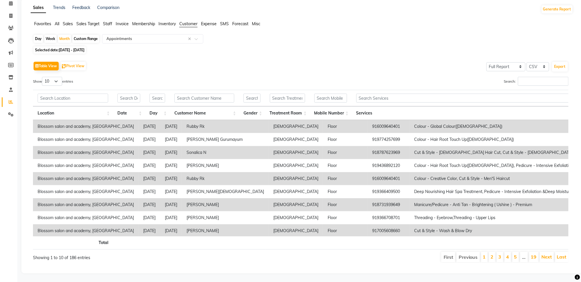
click at [71, 21] on span "Sales" at bounding box center [68, 23] width 10 height 5
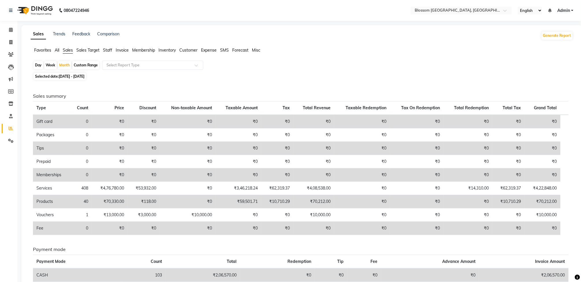
click at [37, 66] on div "Day" at bounding box center [39, 65] width 10 height 8
select select "6"
select select "2025"
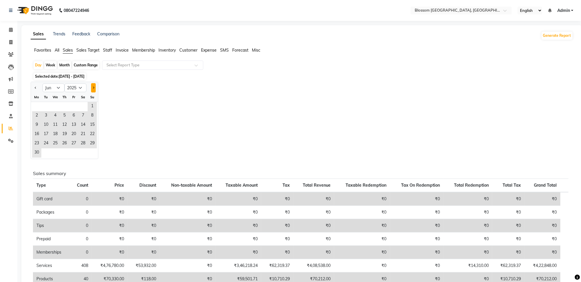
click at [93, 87] on span "Next month" at bounding box center [93, 88] width 2 height 2
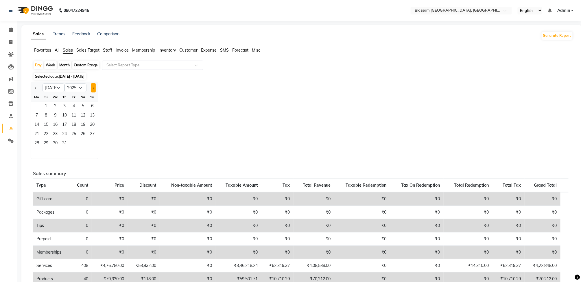
click at [93, 87] on span "Next month" at bounding box center [93, 88] width 2 height 2
select select "8"
click at [70, 116] on span "8" at bounding box center [73, 115] width 9 height 9
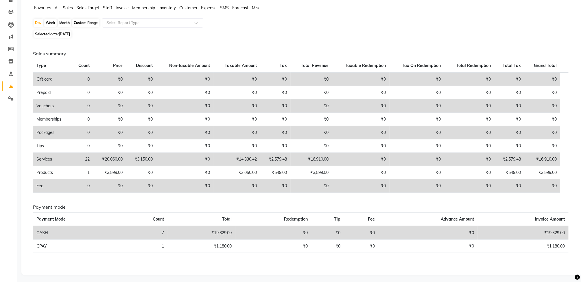
scroll to position [43, 0]
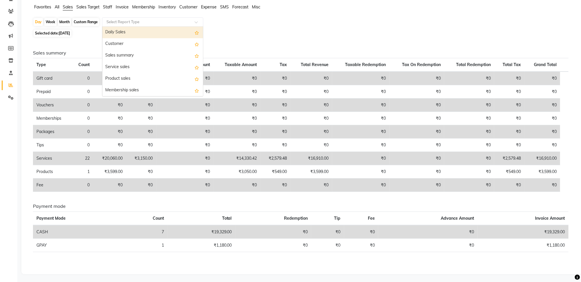
click at [181, 23] on input "text" at bounding box center [146, 22] width 83 height 6
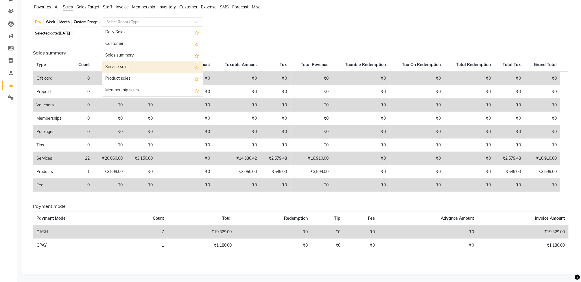
click at [164, 65] on div "Service sales" at bounding box center [152, 67] width 101 height 12
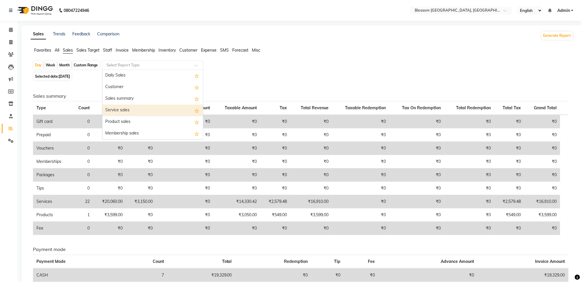
select select "full_report"
select select "csv"
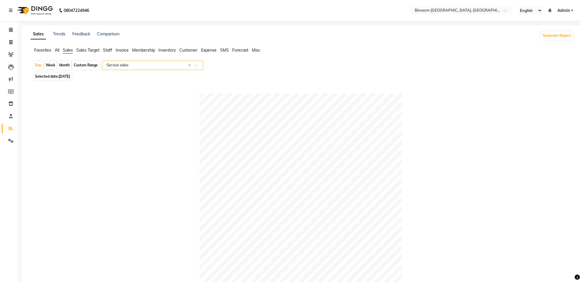
click at [126, 67] on input "text" at bounding box center [146, 65] width 83 height 6
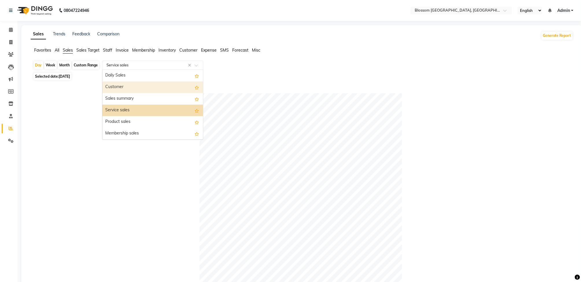
click at [139, 88] on div "Customer" at bounding box center [152, 87] width 101 height 12
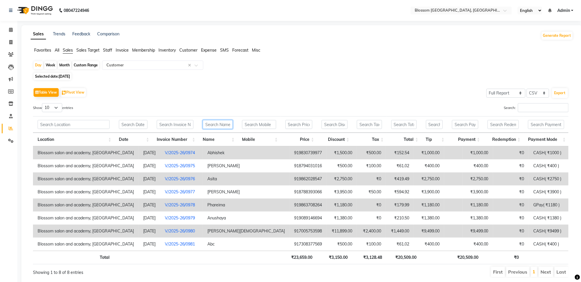
click at [223, 124] on input "text" at bounding box center [218, 124] width 30 height 9
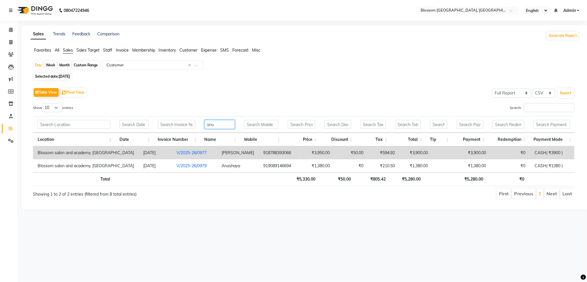
type input "anu"
click at [230, 153] on td "[PERSON_NAME]" at bounding box center [238, 152] width 42 height 13
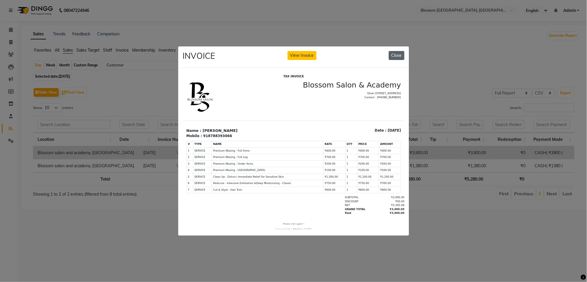
click at [397, 51] on button "Close" at bounding box center [397, 55] width 16 height 9
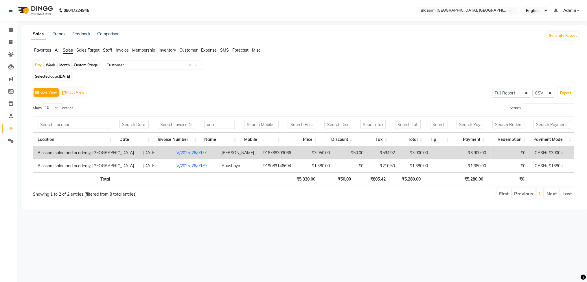
click at [178, 151] on link "V/2025-26/0977" at bounding box center [192, 152] width 30 height 5
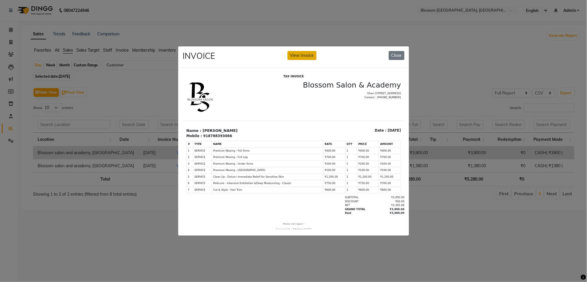
click at [295, 53] on button "View Invoice" at bounding box center [302, 55] width 29 height 9
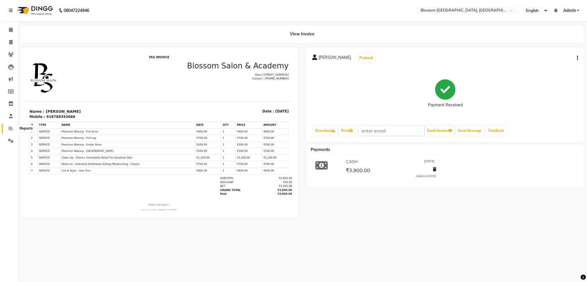
click at [10, 129] on icon at bounding box center [11, 128] width 4 height 4
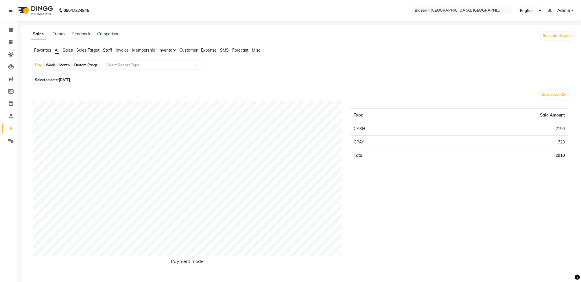
click at [70, 52] on li "Sales" at bounding box center [68, 50] width 10 height 6
